Goal: Check status: Check status

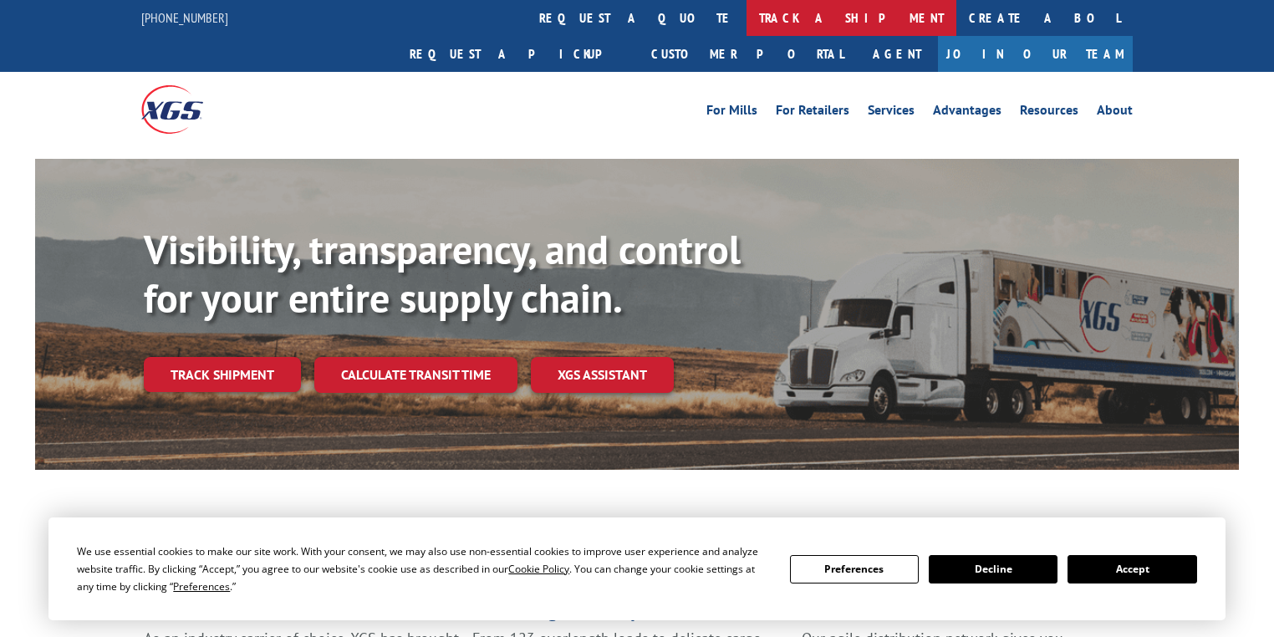
click at [746, 32] on link "track a shipment" at bounding box center [851, 18] width 210 height 36
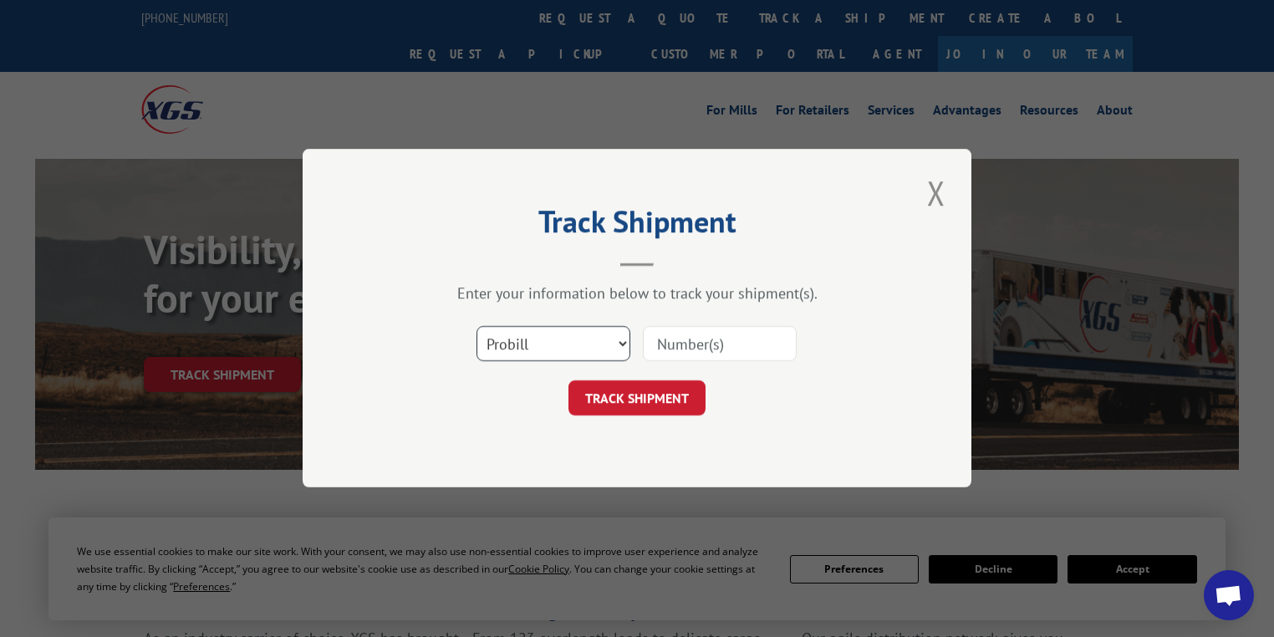
click at [555, 354] on select "Select category... Probill BOL PO" at bounding box center [553, 344] width 154 height 35
select select "po"
click at [476, 327] on select "Select category... Probill BOL PO" at bounding box center [553, 344] width 154 height 35
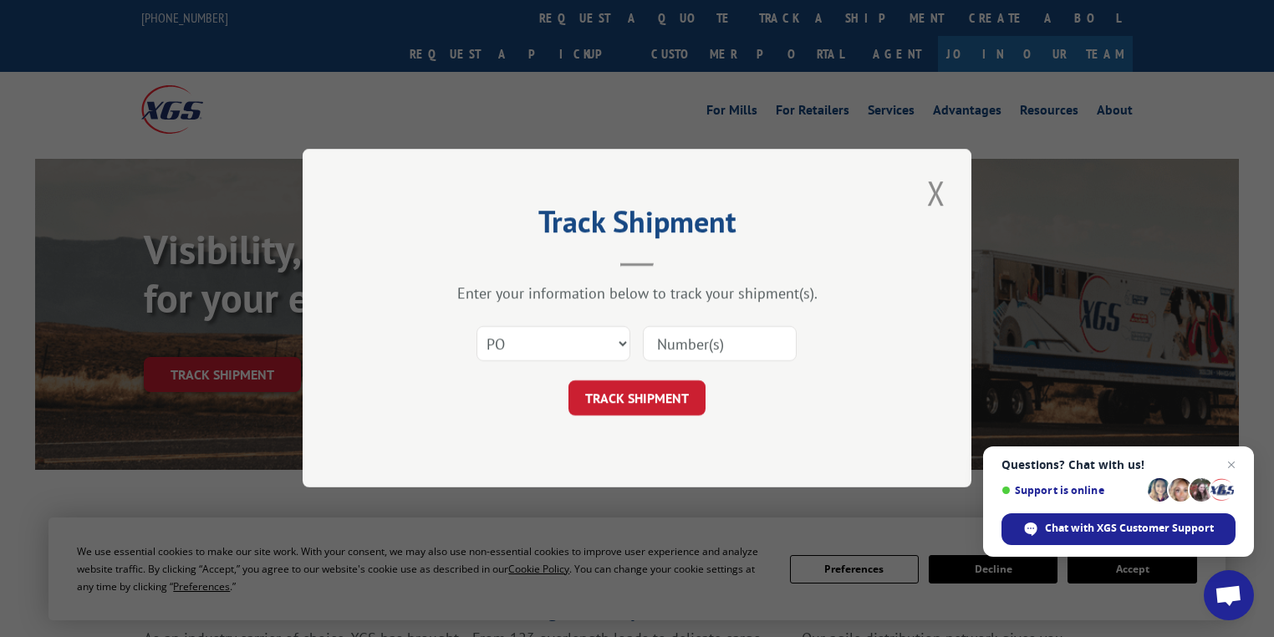
click at [697, 338] on input at bounding box center [720, 344] width 154 height 35
paste input "54548346"
type input "54548346"
click at [666, 389] on button "TRACK SHIPMENT" at bounding box center [636, 398] width 137 height 35
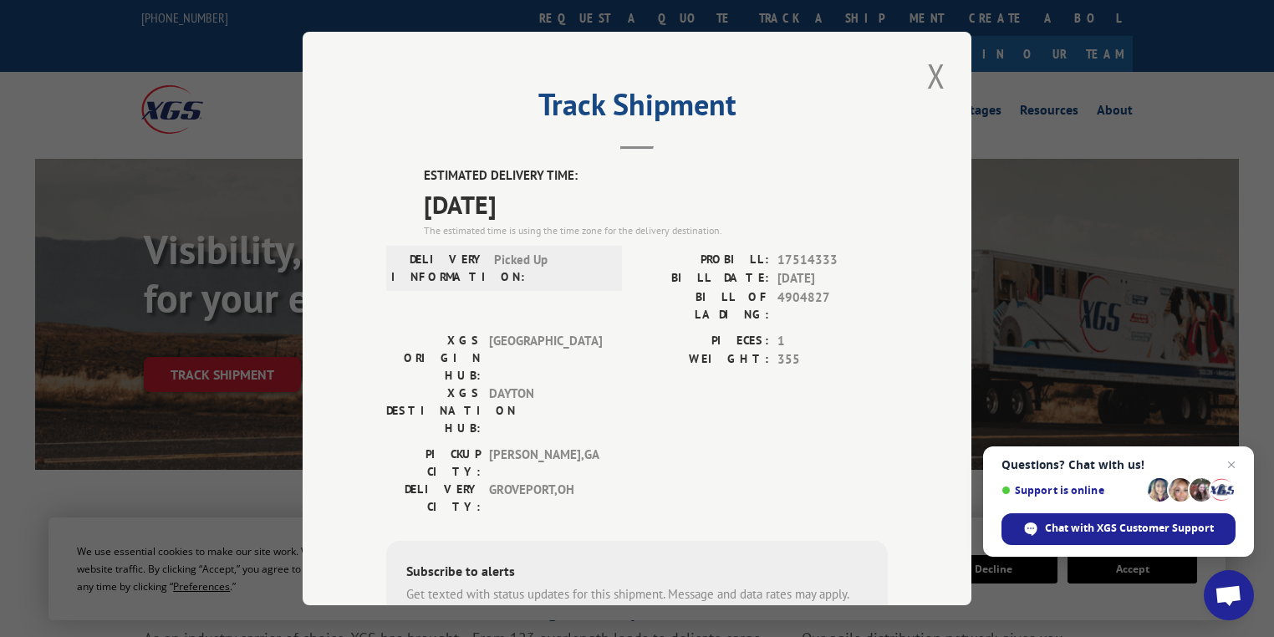
click at [938, 80] on button "Close modal" at bounding box center [936, 76] width 28 height 46
